Goal: Check status: Check status

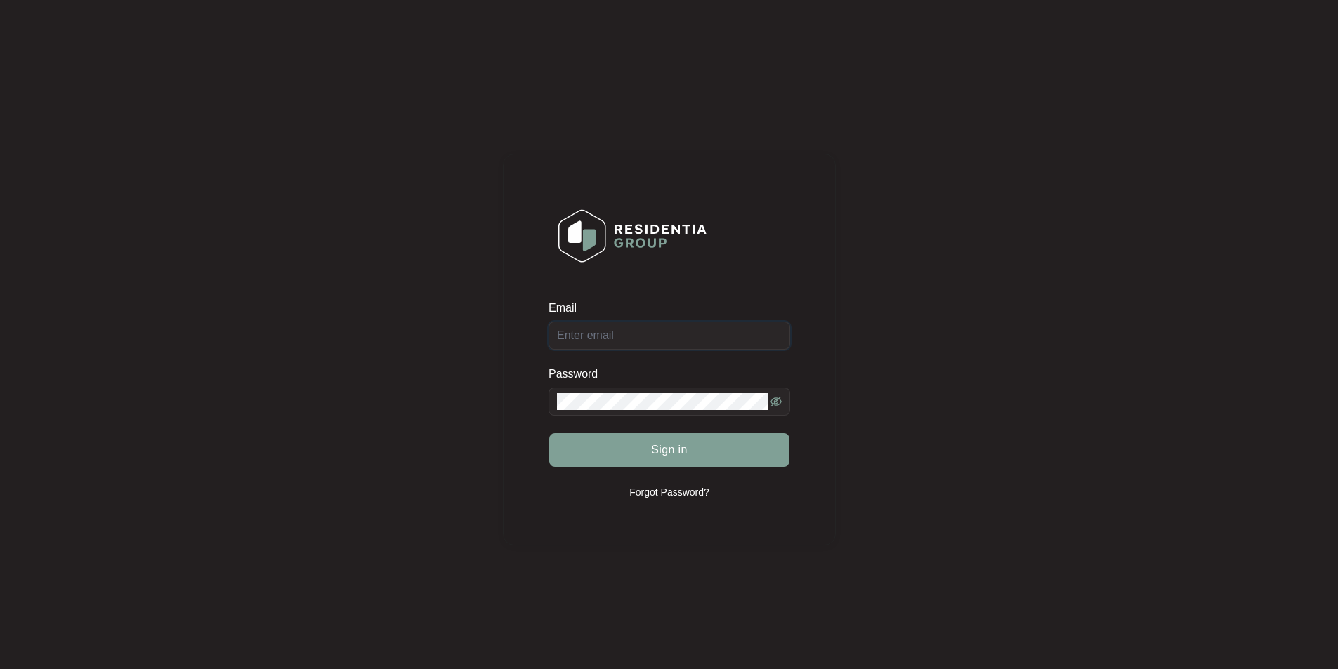
click at [650, 344] on input "Email" at bounding box center [670, 336] width 242 height 28
type input "[EMAIL_ADDRESS][DOMAIN_NAME]"
click at [549, 433] on button "Sign in" at bounding box center [669, 450] width 240 height 34
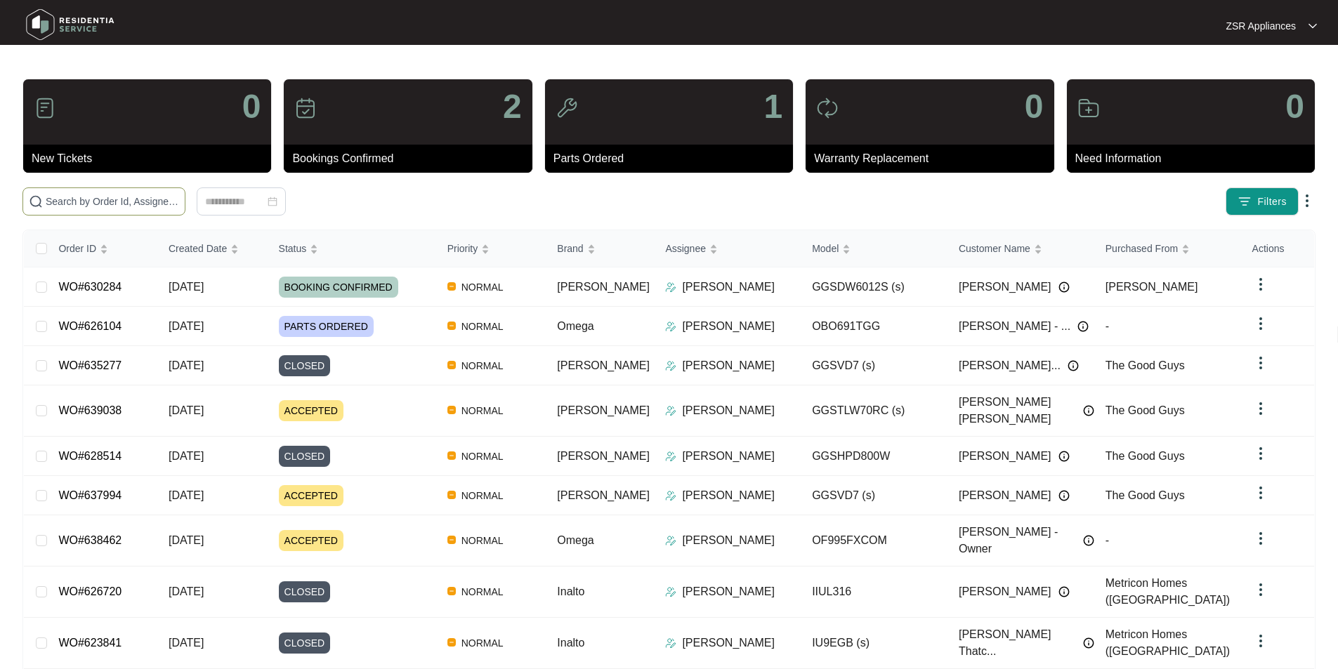
click at [153, 201] on input "text" at bounding box center [112, 201] width 133 height 15
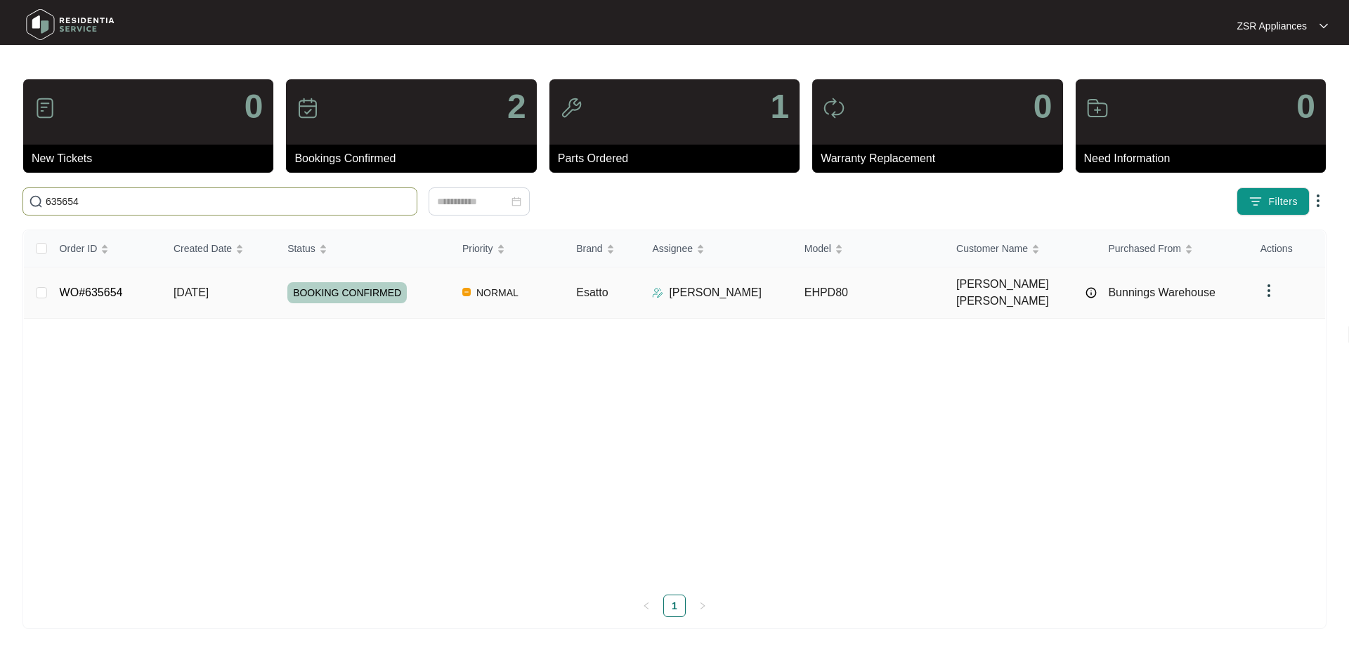
type input "635654"
click at [92, 288] on link "WO#635654" at bounding box center [91, 293] width 63 height 12
